Goal: Check status: Check status

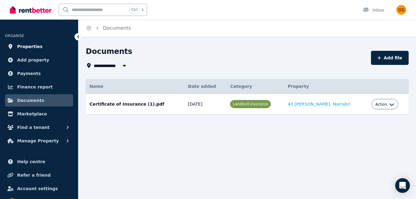
click at [29, 45] on span "Properties" at bounding box center [29, 46] width 25 height 7
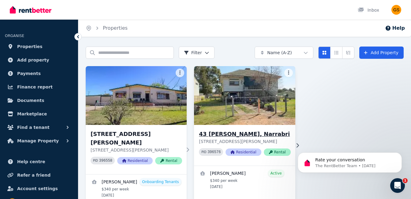
click at [243, 96] on img at bounding box center [245, 96] width 106 height 62
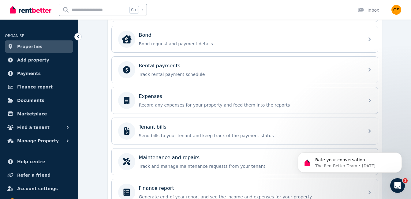
scroll to position [232, 0]
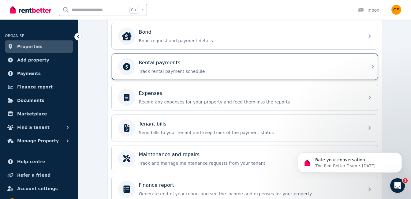
click at [210, 68] on div "Rental payments Track rental payment schedule" at bounding box center [250, 66] width 222 height 15
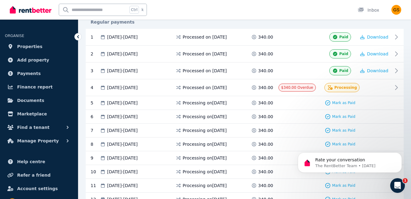
scroll to position [131, 0]
